Goal: Task Accomplishment & Management: Manage account settings

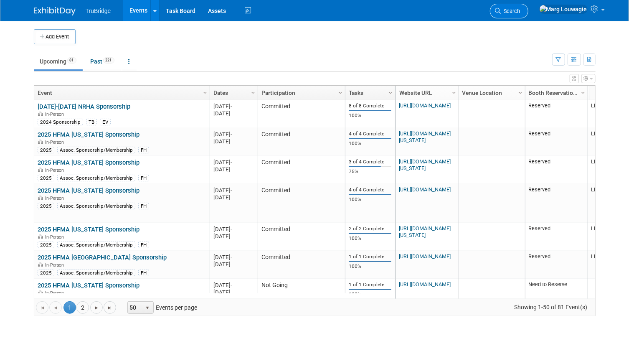
click at [520, 8] on span "Search" at bounding box center [510, 11] width 19 height 6
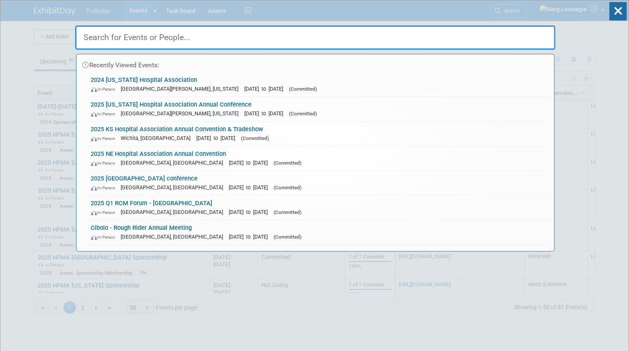
click at [540, 36] on input "text" at bounding box center [315, 37] width 480 height 24
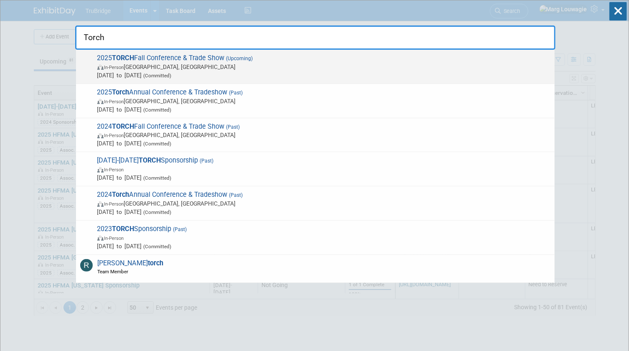
type input "Torch"
click at [167, 67] on span "In-Person Austin, TX" at bounding box center [323, 67] width 453 height 8
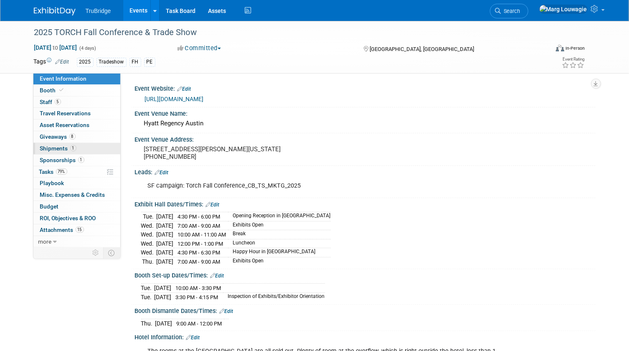
click at [62, 147] on span "Shipments 1" at bounding box center [58, 148] width 36 height 7
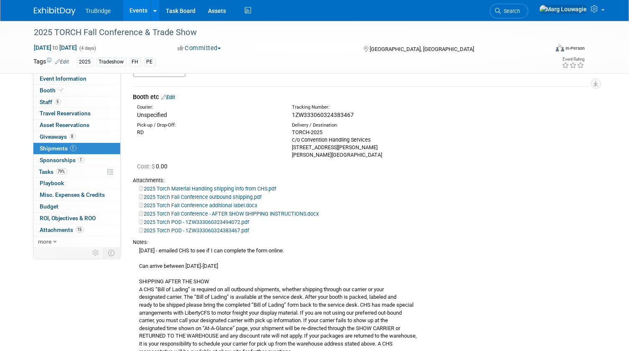
scroll to position [38, 0]
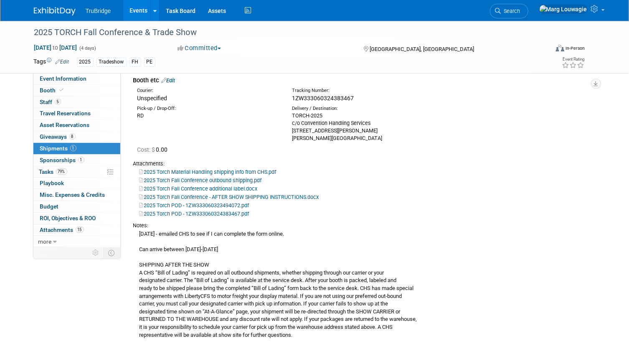
click at [246, 189] on link "2025 Torch Fall Conference additional label.docx" at bounding box center [198, 188] width 118 height 6
click at [528, 7] on link "Search" at bounding box center [509, 11] width 38 height 15
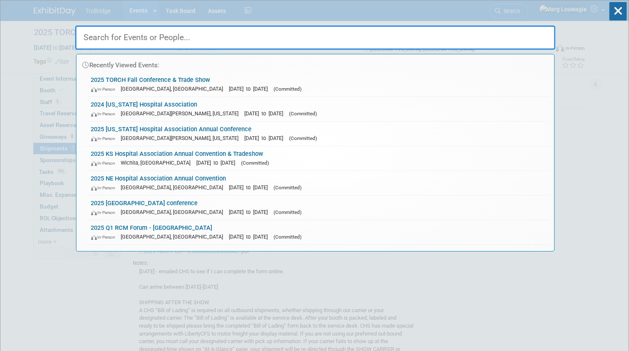
click at [501, 41] on input "text" at bounding box center [315, 37] width 480 height 24
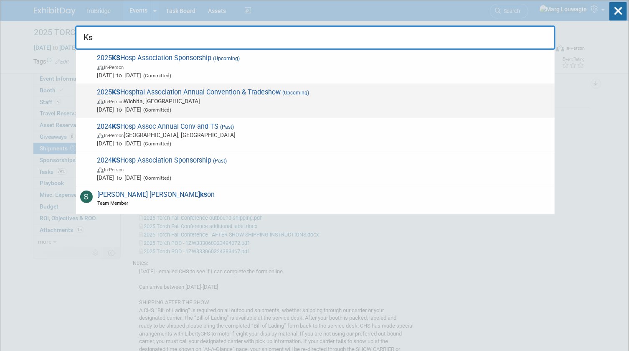
type input "Ks"
click at [205, 105] on span "Sep 4, 2025 to Sep 5, 2025 (Committed)" at bounding box center [323, 109] width 453 height 8
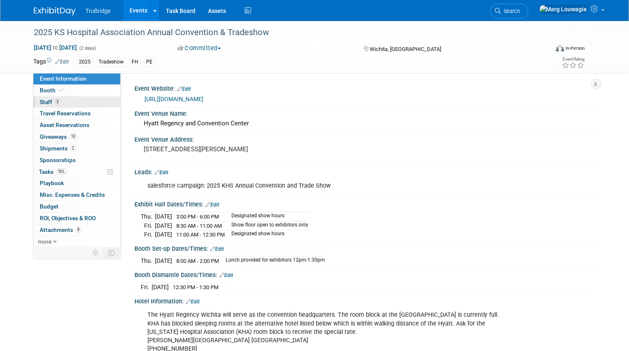
drag, startPoint x: 68, startPoint y: 102, endPoint x: 119, endPoint y: 101, distance: 51.0
click at [68, 102] on link "3 Staff 3" at bounding box center [76, 101] width 87 height 11
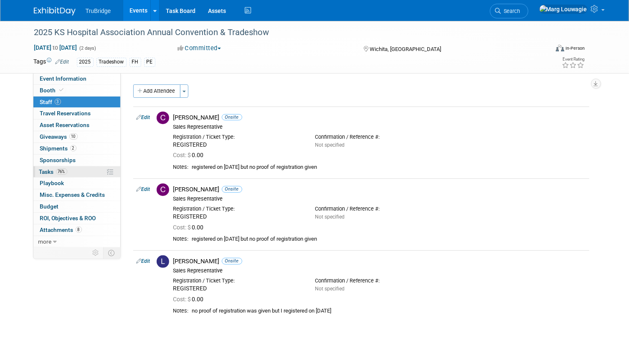
drag, startPoint x: 48, startPoint y: 170, endPoint x: 63, endPoint y: 167, distance: 15.3
click at [48, 170] on span "Tasks 76%" at bounding box center [53, 171] width 28 height 7
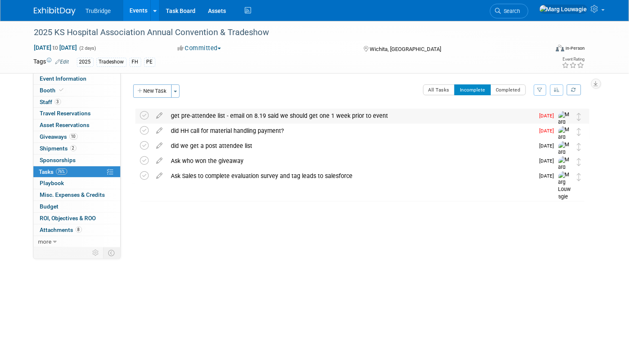
click at [250, 117] on div "get pre-attendee list - email on 8.19 said we should get one 1 week prior to ev…" at bounding box center [350, 116] width 367 height 14
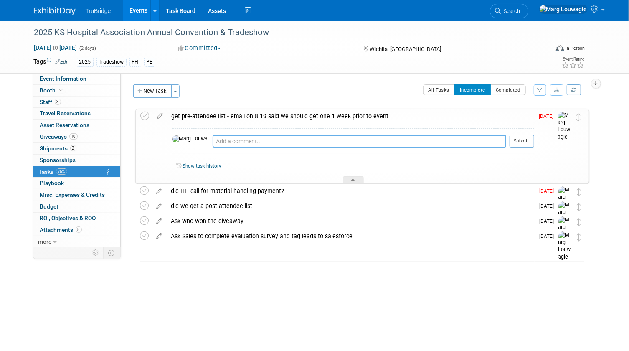
click at [266, 142] on textarea at bounding box center [360, 141] width 294 height 13
type textarea "We got an link to the attendee list but it was only first name and last name."
click at [524, 141] on button "Submit" at bounding box center [521, 141] width 25 height 13
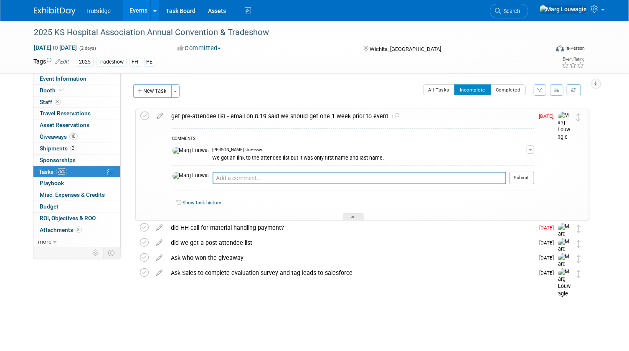
drag, startPoint x: 142, startPoint y: 113, endPoint x: 175, endPoint y: 109, distance: 32.8
click at [142, 113] on icon at bounding box center [145, 115] width 9 height 9
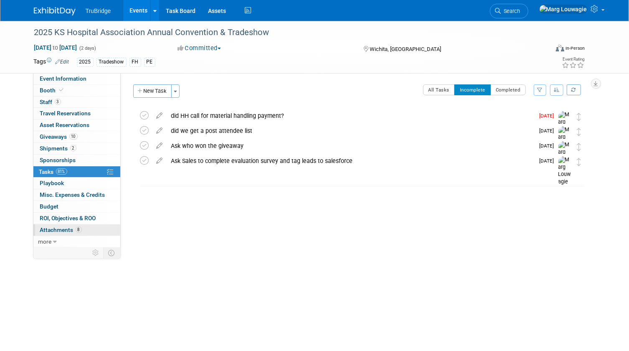
click at [68, 227] on span "Attachments 8" at bounding box center [61, 229] width 42 height 7
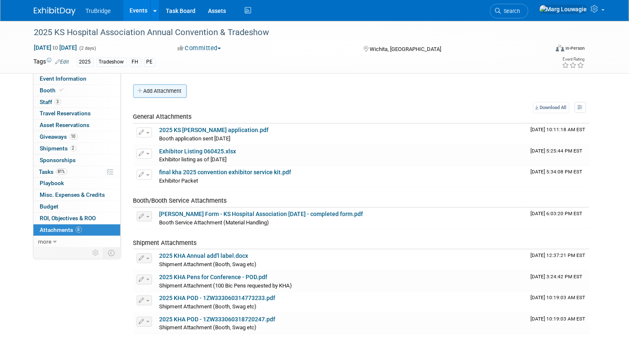
click at [185, 89] on button "Add Attachment" at bounding box center [159, 90] width 53 height 13
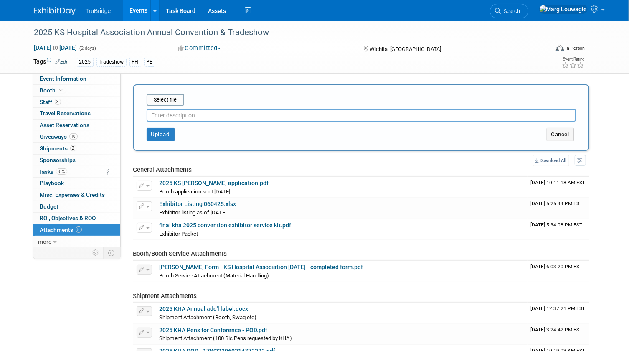
click at [200, 116] on input "text" at bounding box center [361, 115] width 429 height 13
type input "pre-attendee list"
click at [169, 96] on input "file" at bounding box center [133, 100] width 99 height 10
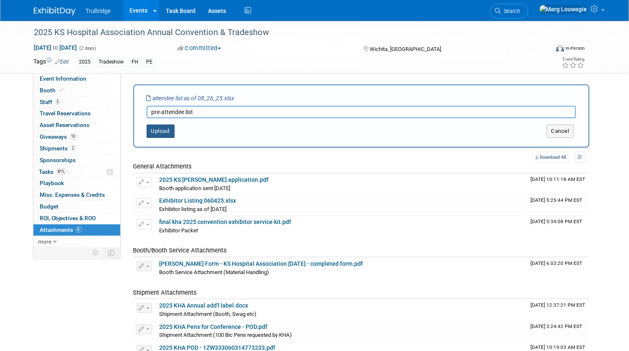
click at [167, 129] on button "Upload" at bounding box center [161, 130] width 28 height 13
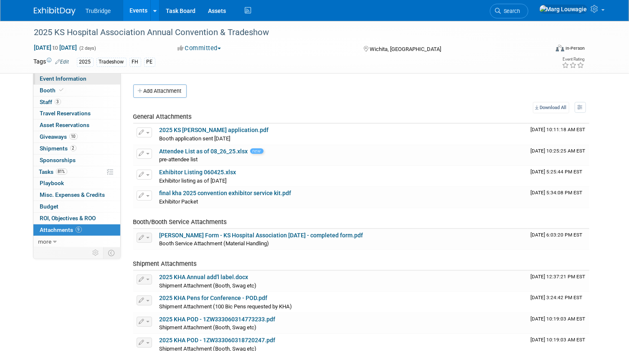
click at [98, 79] on link "Event Information" at bounding box center [76, 78] width 87 height 11
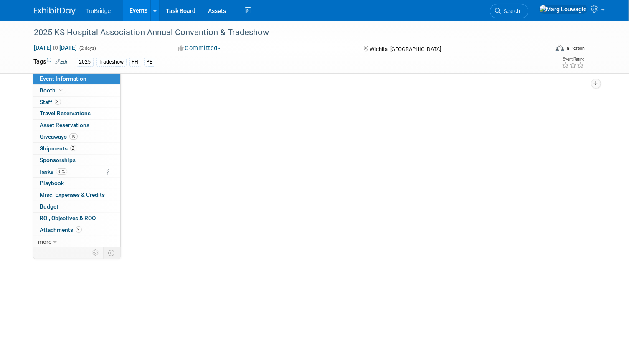
click at [98, 79] on link "Event Information" at bounding box center [76, 78] width 87 height 11
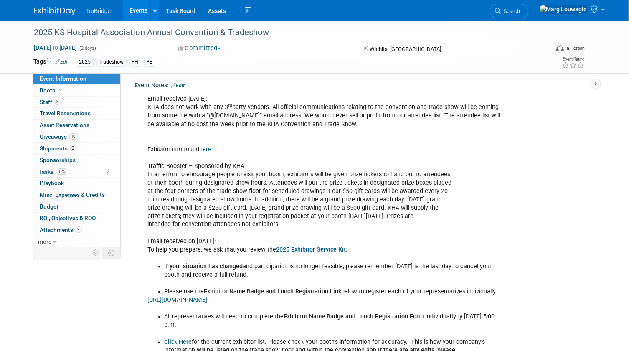
scroll to position [645, 0]
click at [185, 88] on link "Edit" at bounding box center [178, 85] width 14 height 6
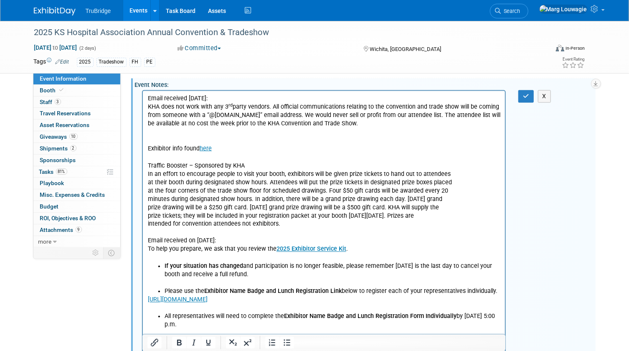
scroll to position [0, 0]
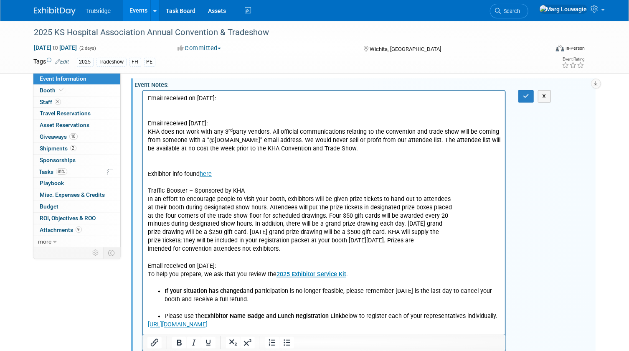
click at [149, 106] on p "Rich Text Area. Press ALT-0 for help." at bounding box center [323, 107] width 353 height 8
click at [153, 106] on p "Rich Text Area. Press ALT-0 for help." at bounding box center [323, 107] width 353 height 8
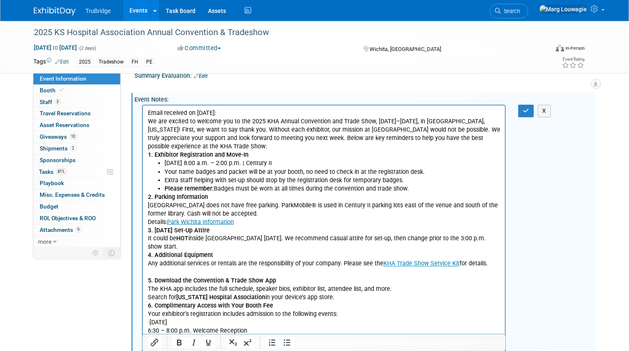
scroll to position [593, 0]
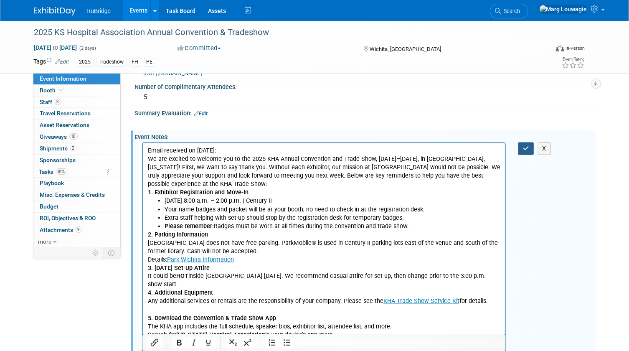
click at [528, 151] on icon "button" at bounding box center [526, 148] width 6 height 6
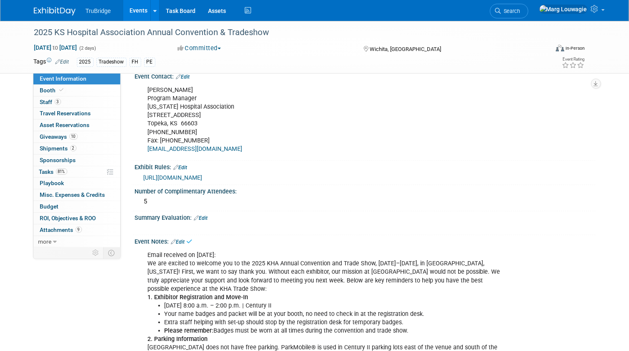
scroll to position [479, 0]
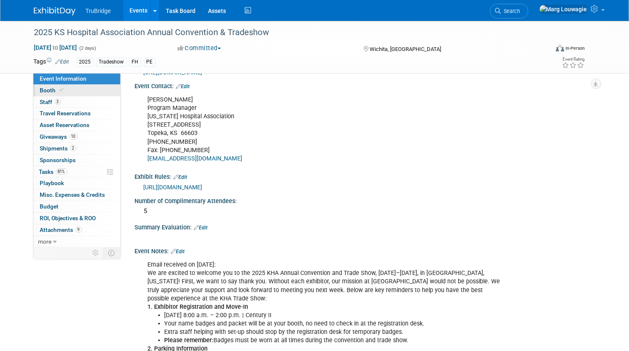
click at [51, 91] on span "Booth" at bounding box center [52, 90] width 25 height 7
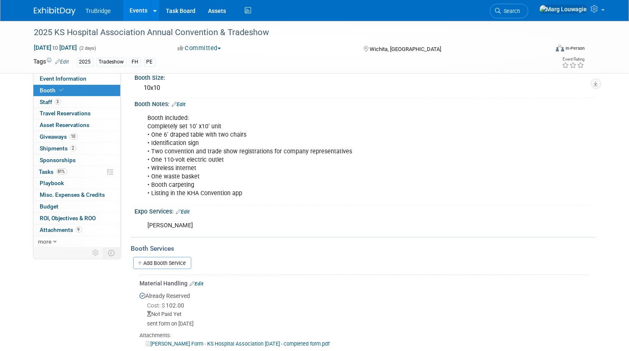
scroll to position [38, 0]
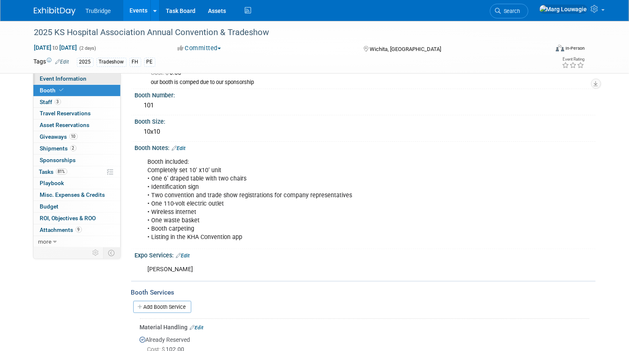
click at [51, 79] on span "Event Information" at bounding box center [63, 78] width 47 height 7
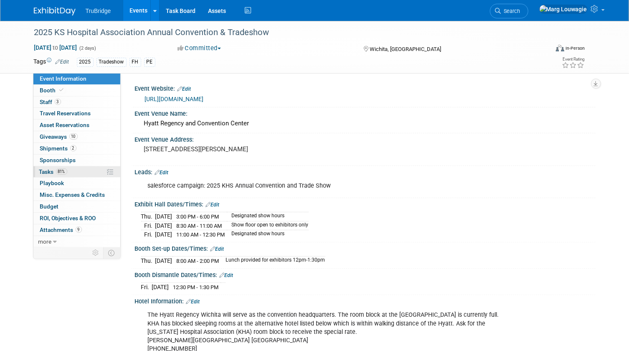
click at [42, 166] on link "81% Tasks 81%" at bounding box center [76, 171] width 87 height 11
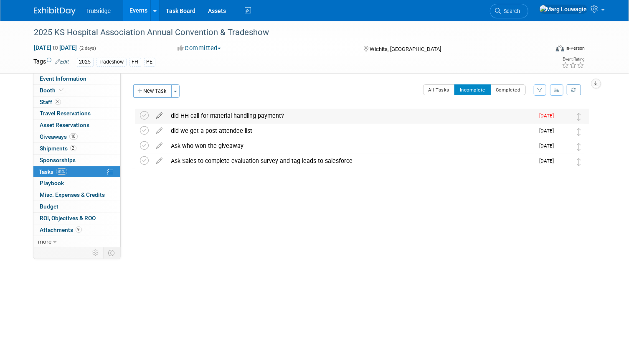
click at [159, 115] on icon at bounding box center [159, 114] width 15 height 10
select select "8"
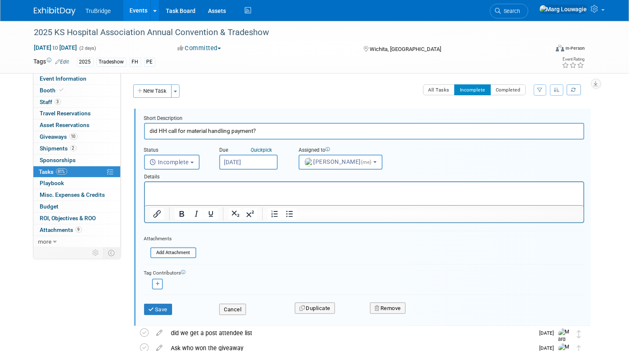
click at [243, 159] on input "[DATE]" at bounding box center [248, 162] width 58 height 15
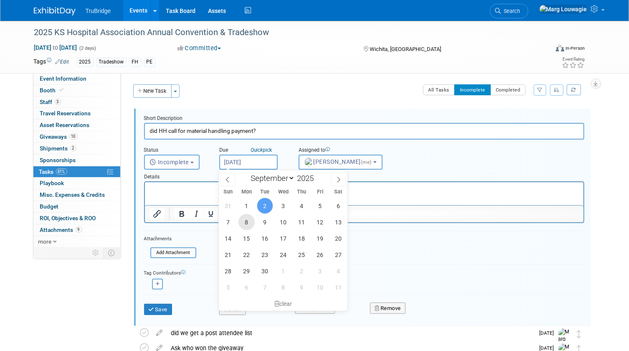
click at [247, 226] on span "8" at bounding box center [246, 222] width 16 height 16
type input "[DATE]"
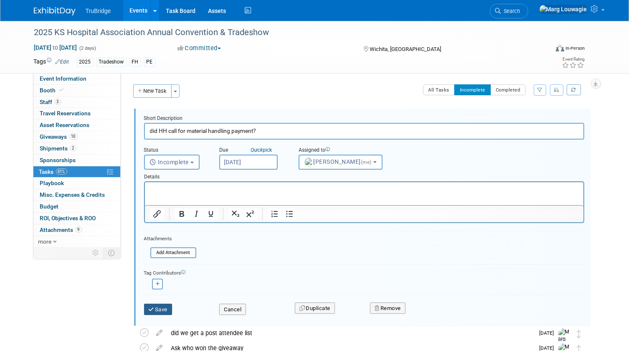
click at [169, 309] on button "Save" at bounding box center [158, 310] width 28 height 12
